Goal: Information Seeking & Learning: Learn about a topic

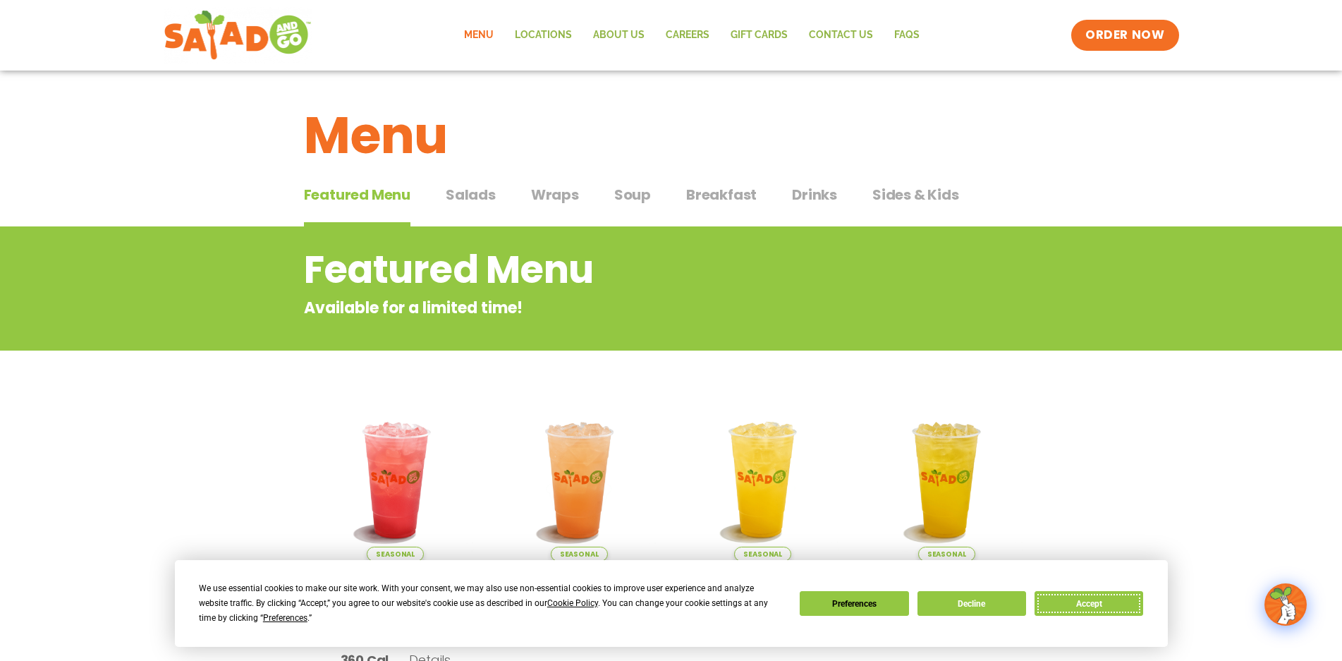
click at [1125, 605] on button "Accept" at bounding box center [1088, 603] width 109 height 25
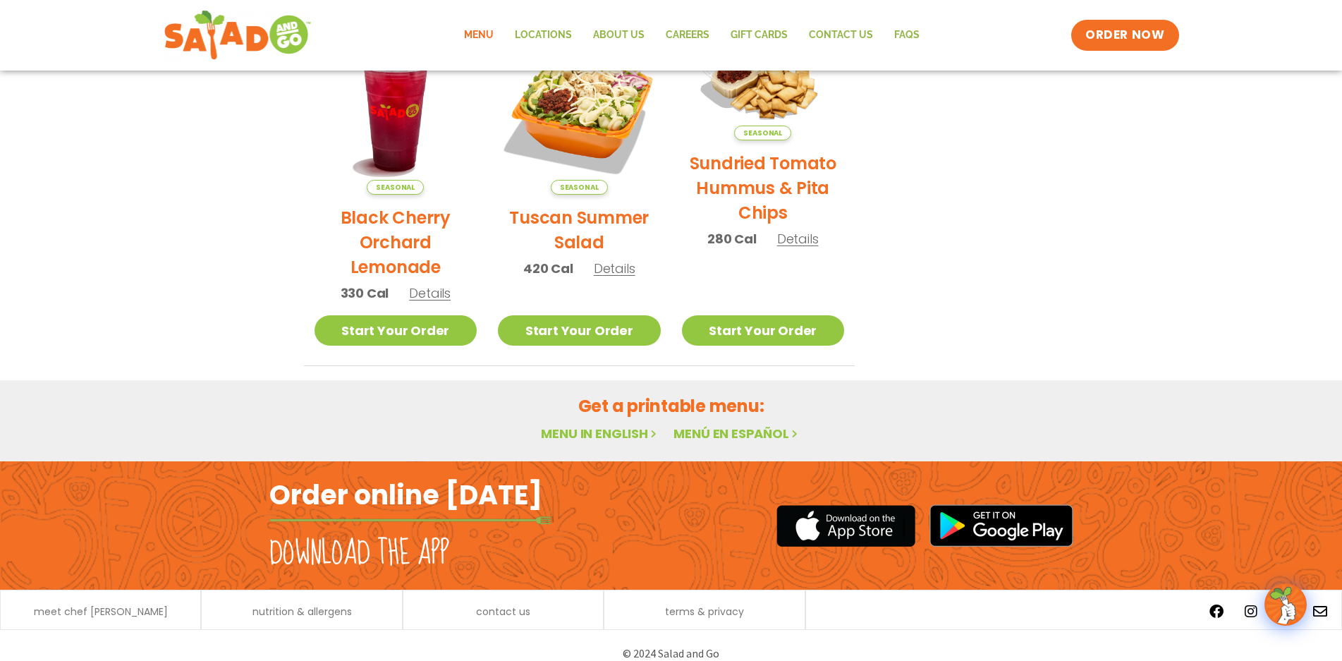
scroll to position [737, 0]
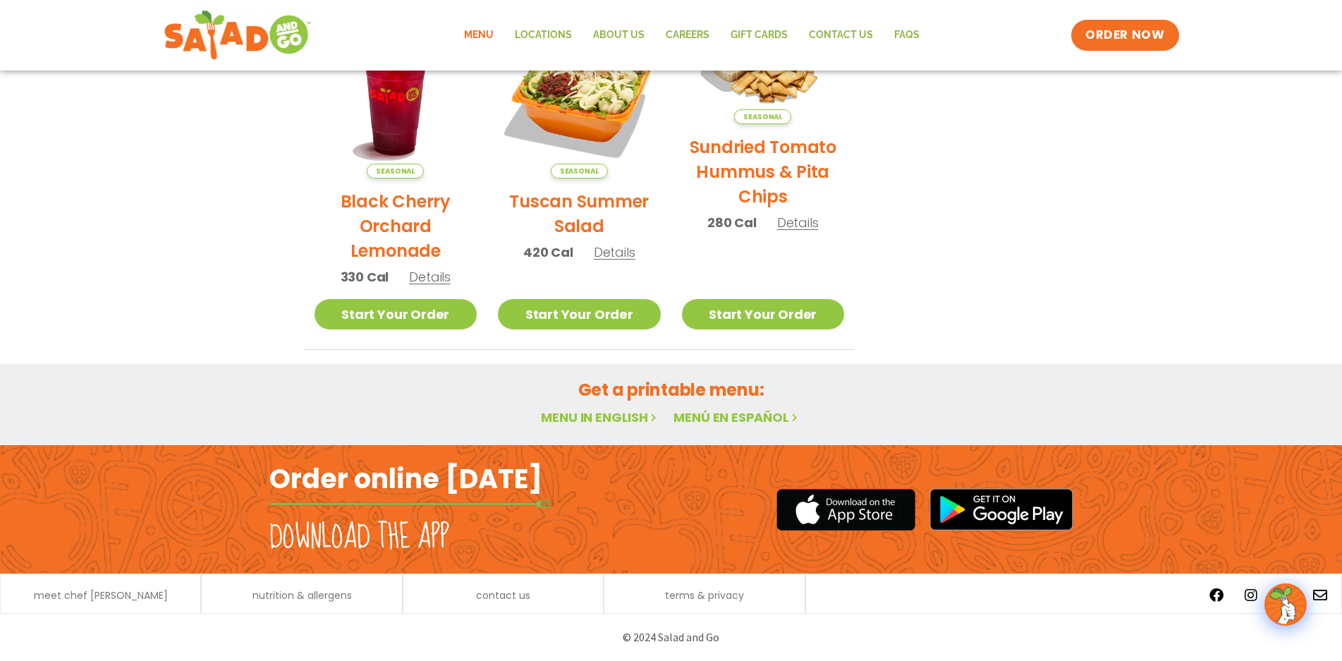
click at [608, 417] on link "Menu in English" at bounding box center [600, 417] width 118 height 18
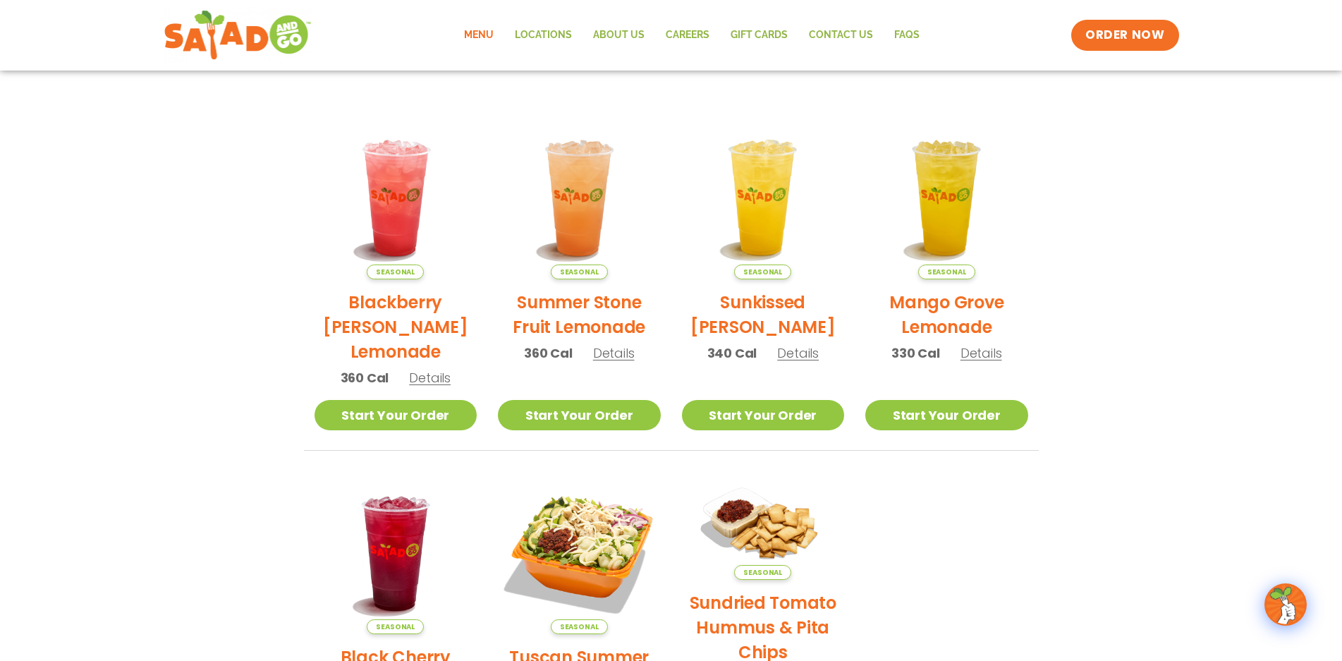
scroll to position [71, 0]
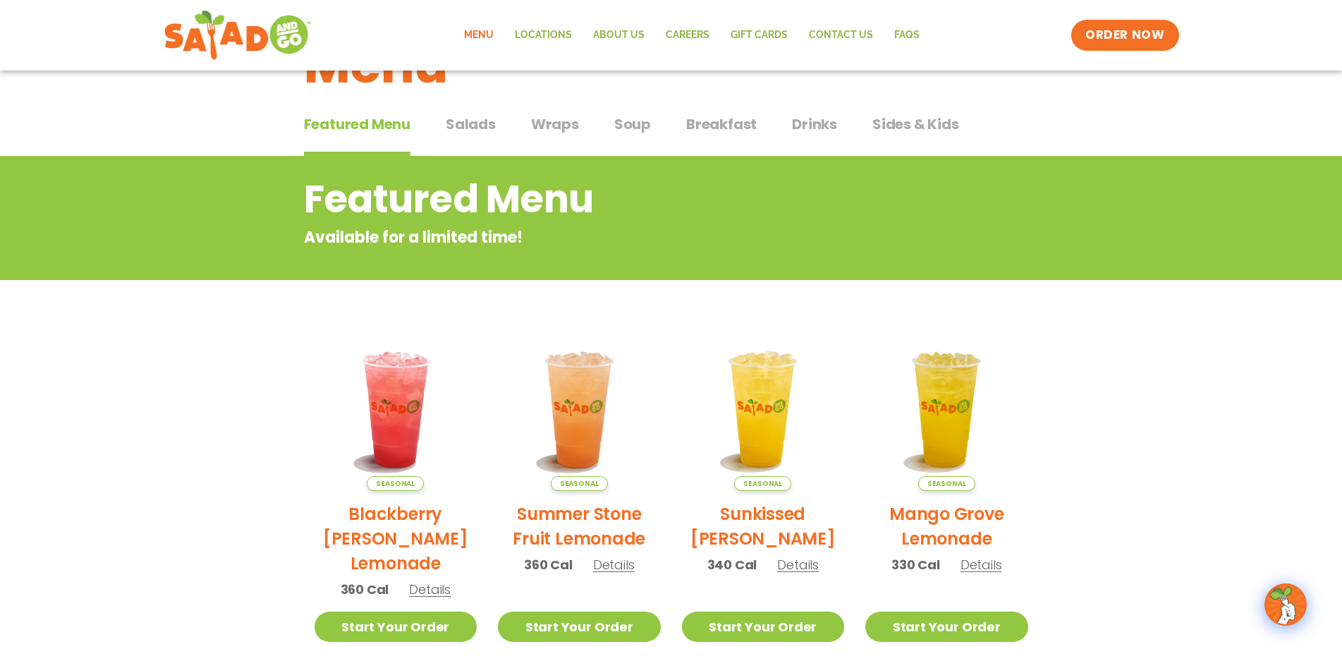
click at [483, 125] on span "Salads" at bounding box center [471, 124] width 50 height 21
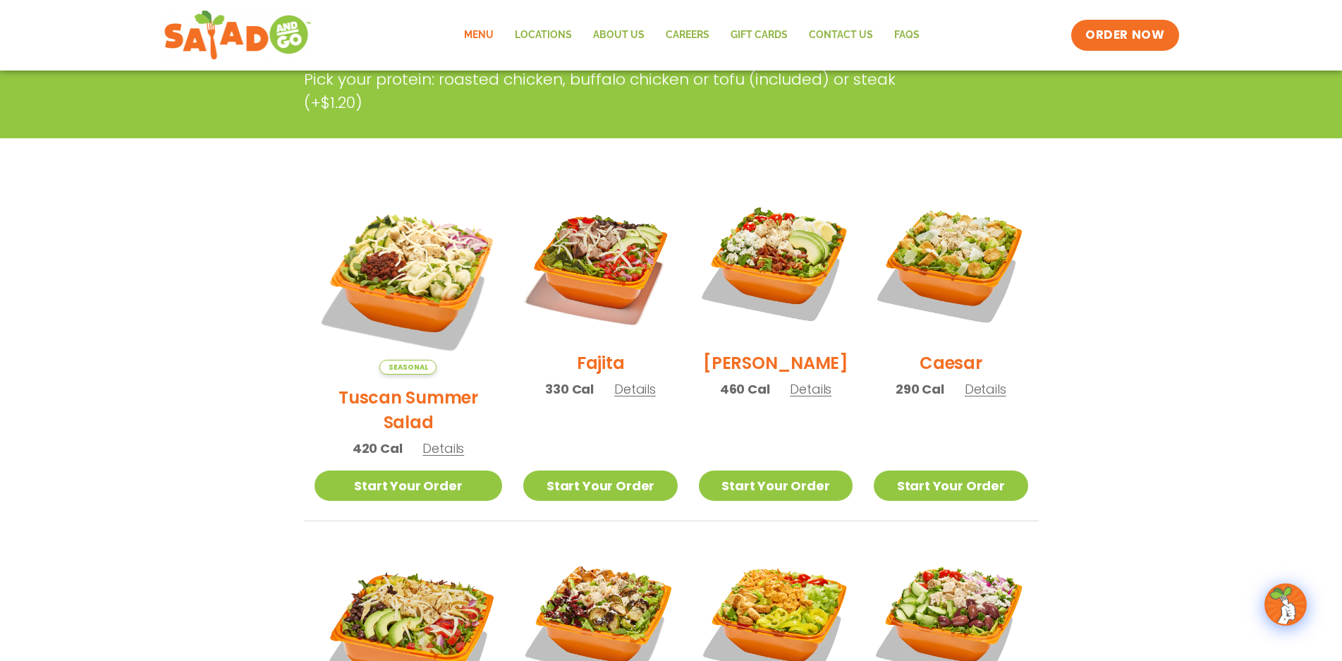
scroll to position [71, 0]
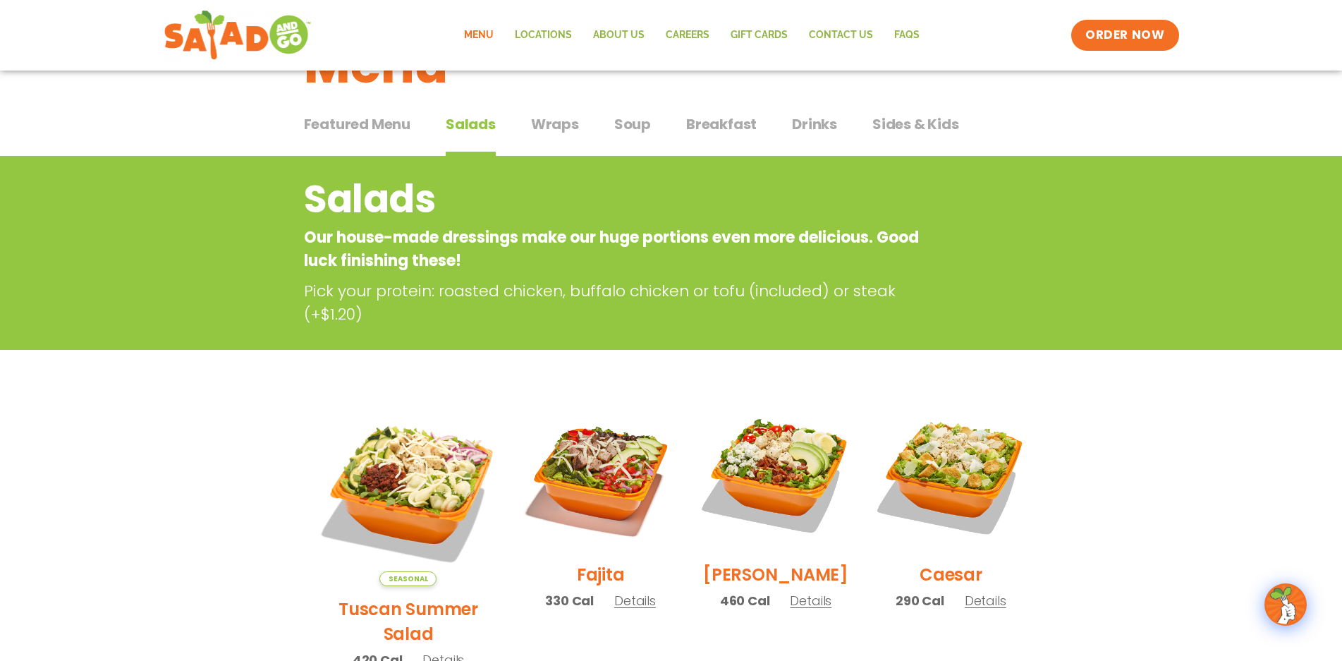
click at [558, 123] on span "Wraps" at bounding box center [555, 124] width 48 height 21
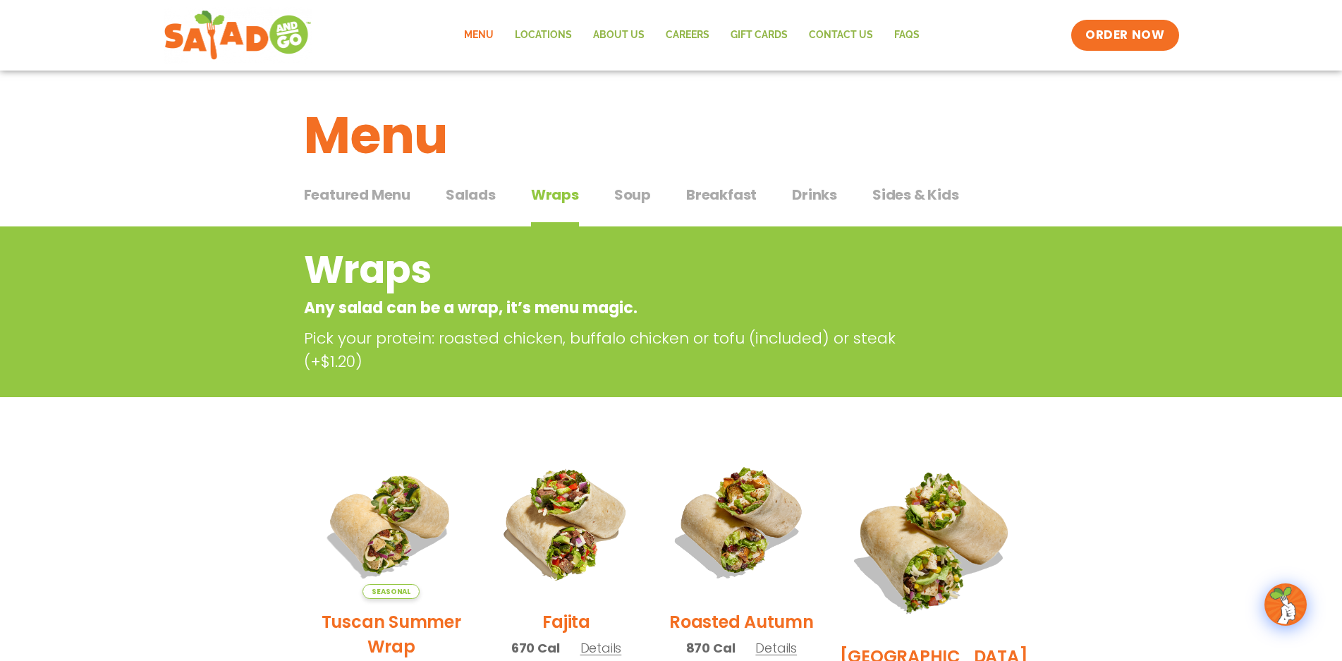
click at [627, 202] on span "Soup" at bounding box center [632, 194] width 37 height 21
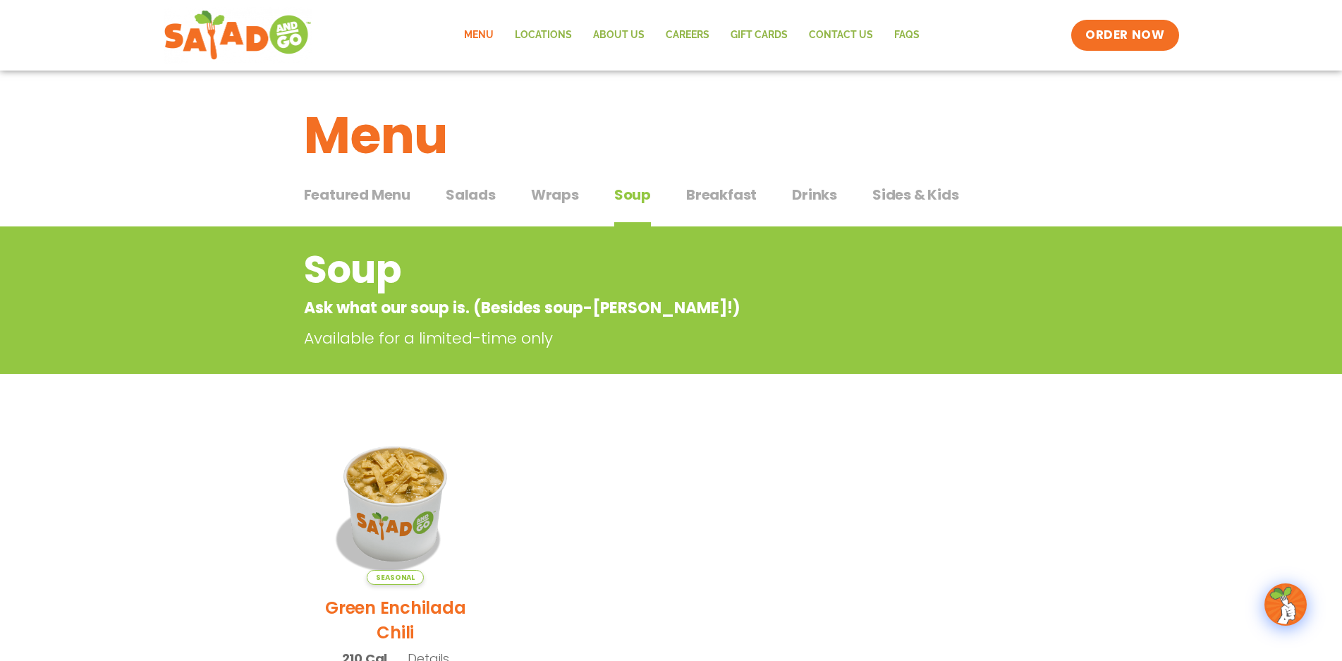
click at [882, 203] on span "Sides & Kids" at bounding box center [915, 194] width 87 height 21
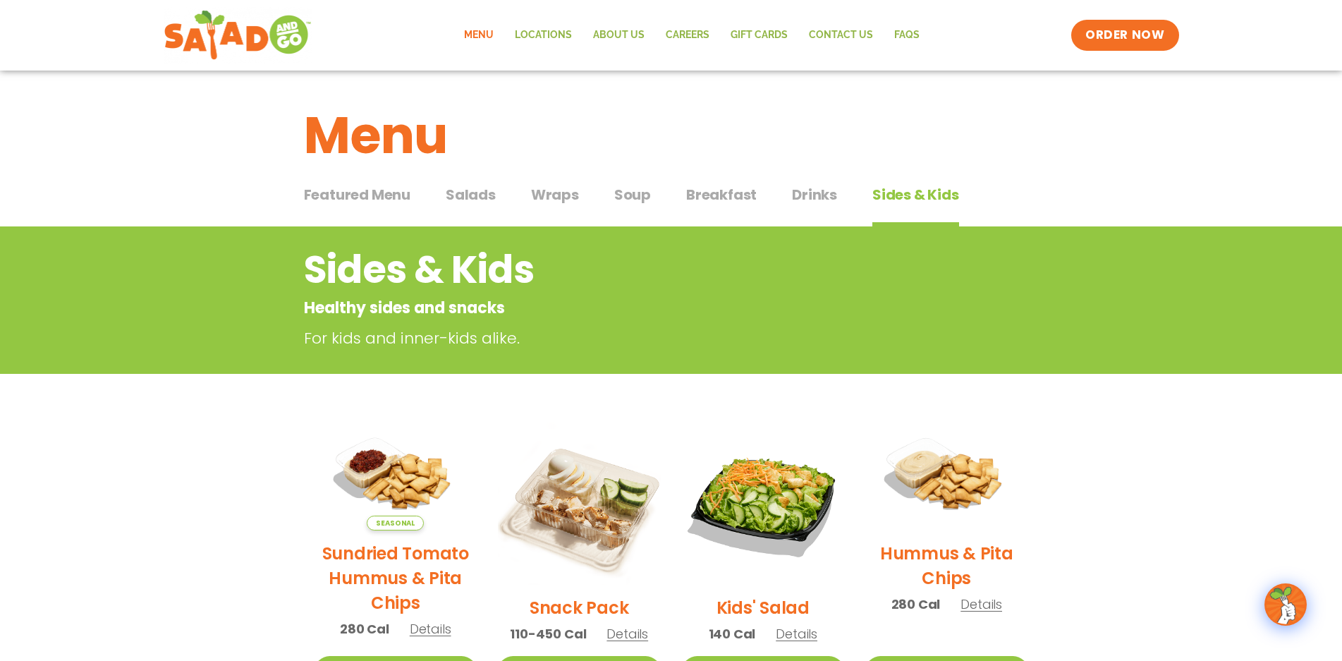
click at [811, 198] on span "Drinks" at bounding box center [814, 194] width 45 height 21
